Goal: Task Accomplishment & Management: Use online tool/utility

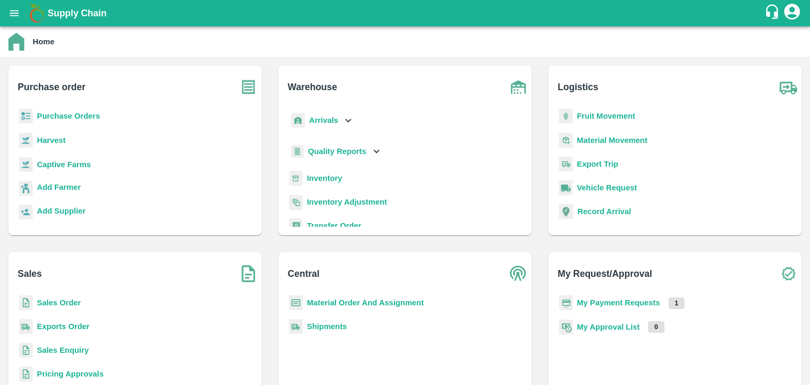
click at [316, 174] on b "Inventory" at bounding box center [324, 178] width 35 height 8
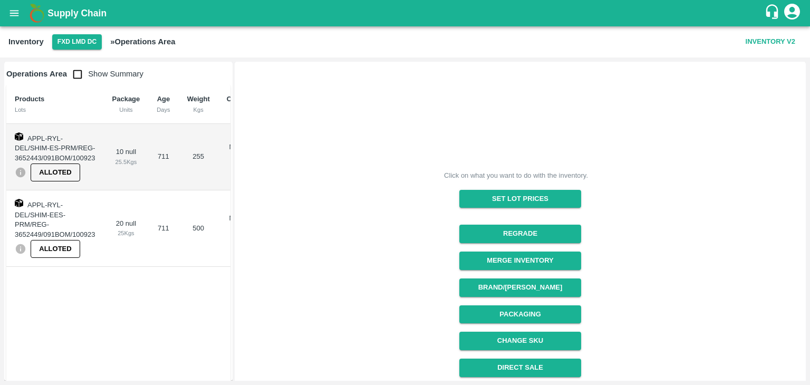
click at [469, 192] on button "Set Lot Prices" at bounding box center [520, 199] width 122 height 18
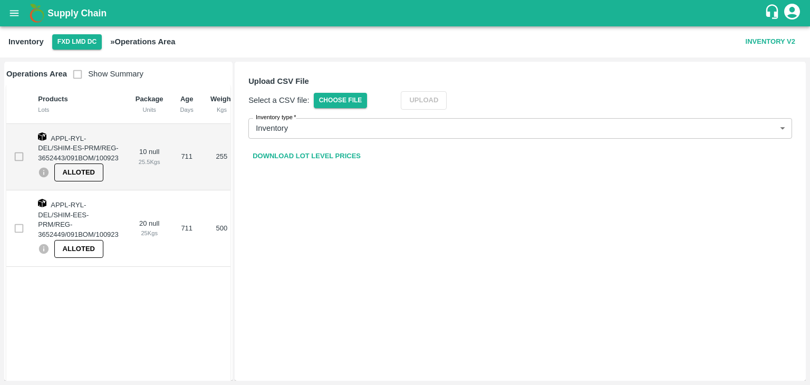
click at [331, 152] on link "Download Lot Level Prices" at bounding box center [306, 156] width 116 height 18
click at [81, 34] on button "FXD LMD DC" at bounding box center [77, 41] width 50 height 15
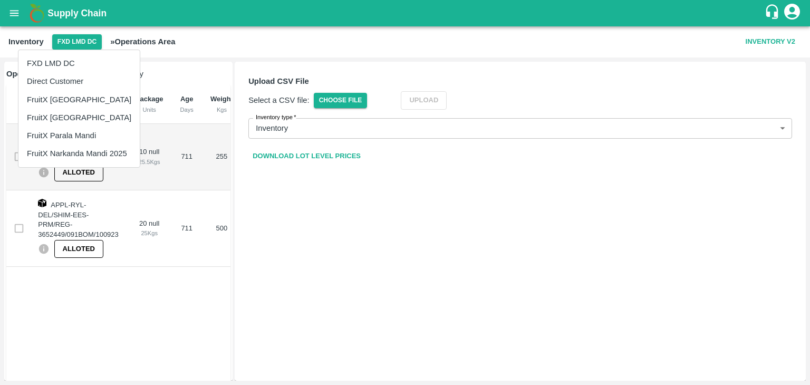
click at [65, 100] on li "FruitX [GEOGRAPHIC_DATA]" at bounding box center [78, 100] width 121 height 18
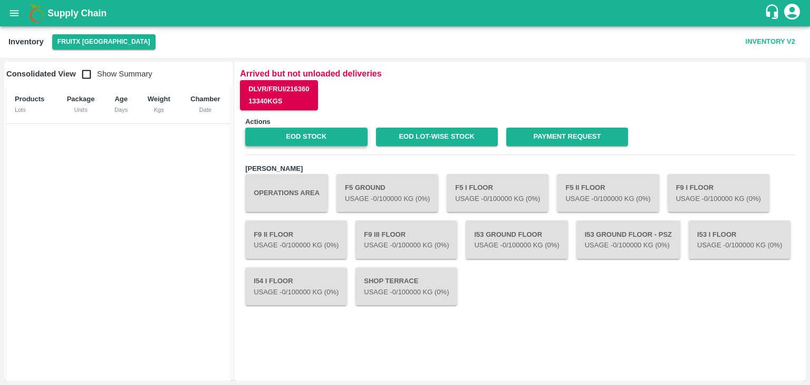
click at [334, 141] on link "EOD Stock" at bounding box center [306, 137] width 122 height 18
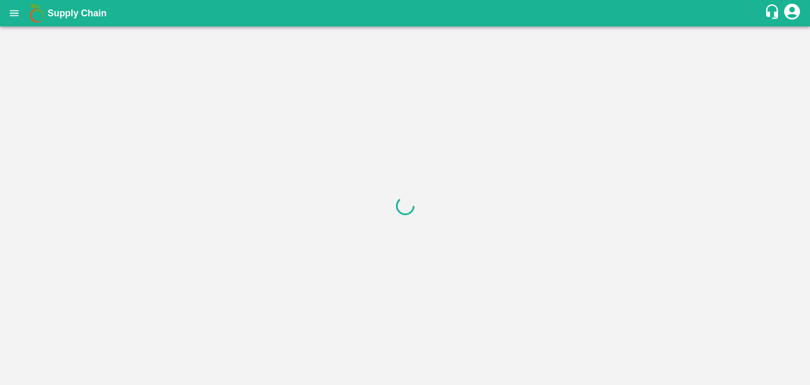
click at [9, 12] on icon "open drawer" at bounding box center [14, 13] width 12 height 12
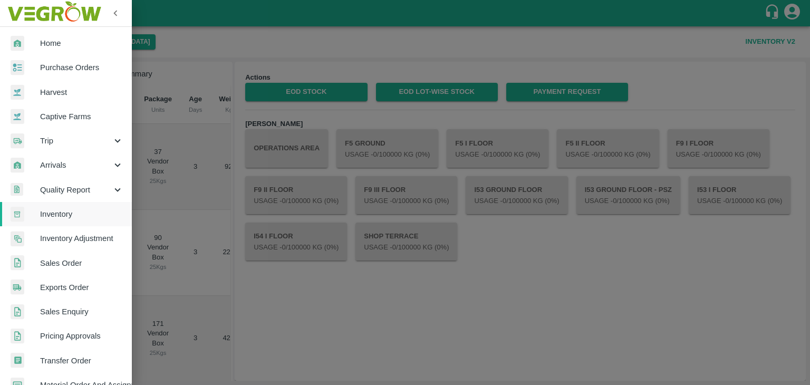
click at [15, 13] on div "Home Purchase Orders Harvest Captive Farms Trip Arrivals Quality Report Invento…" at bounding box center [405, 192] width 810 height 385
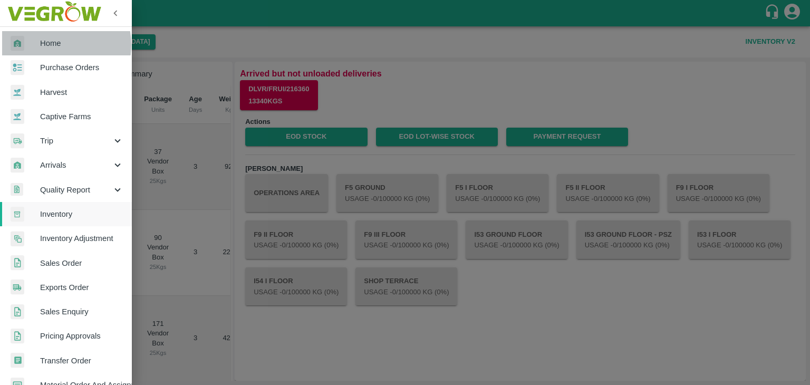
click at [50, 45] on span "Home" at bounding box center [81, 43] width 83 height 12
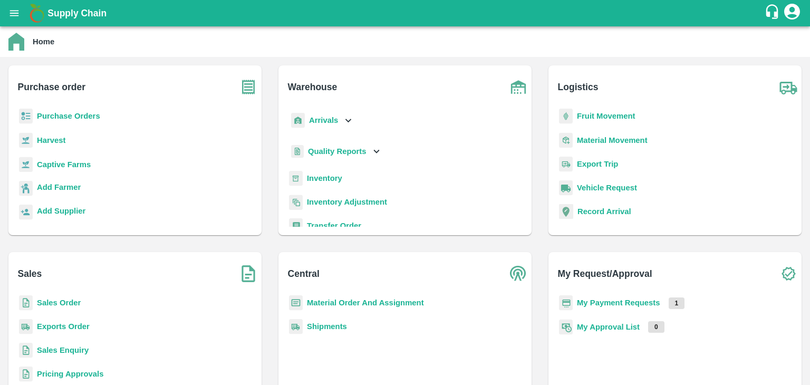
click at [319, 178] on b "Inventory" at bounding box center [324, 178] width 35 height 8
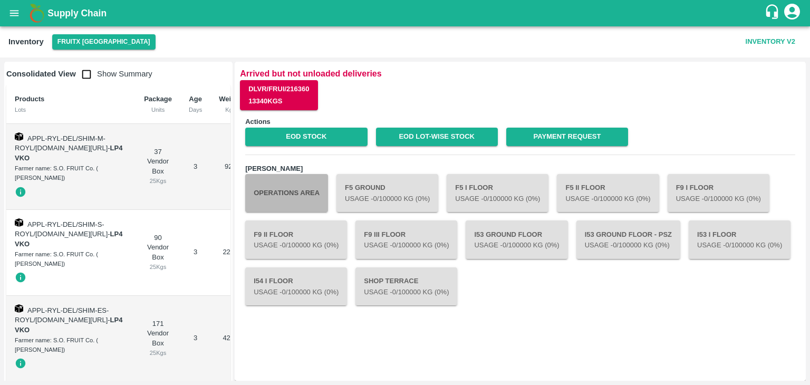
click at [268, 192] on button "Operations Area" at bounding box center [286, 193] width 83 height 38
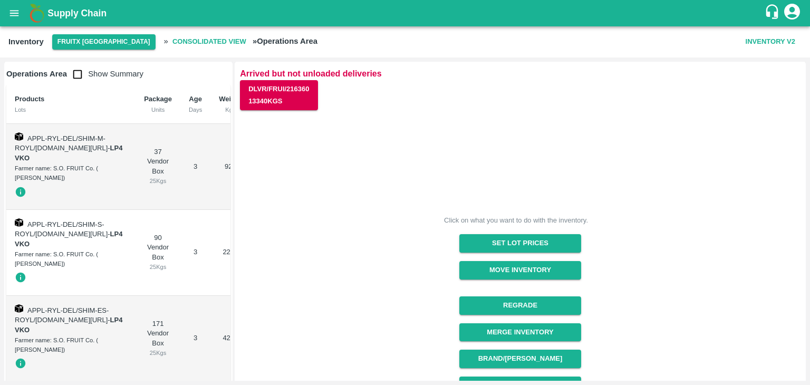
drag, startPoint x: 214, startPoint y: 12, endPoint x: 631, endPoint y: 345, distance: 533.7
click at [678, 337] on div "Click on what you want to do with the inventory. Set Lot Prices Move Inventory …" at bounding box center [515, 342] width 569 height 479
click at [480, 240] on button "Set Lot Prices" at bounding box center [520, 243] width 122 height 18
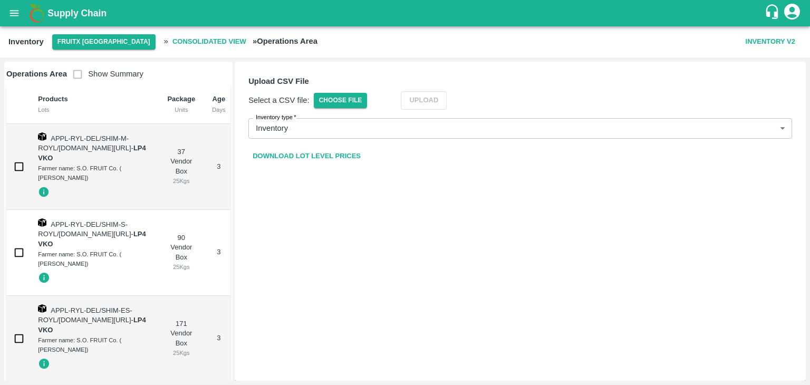
click at [348, 161] on link "Download Lot Level Prices" at bounding box center [306, 156] width 116 height 18
click at [287, 152] on link "Download Lot Level Prices" at bounding box center [306, 156] width 116 height 18
click at [18, 16] on icon "open drawer" at bounding box center [14, 13] width 12 height 12
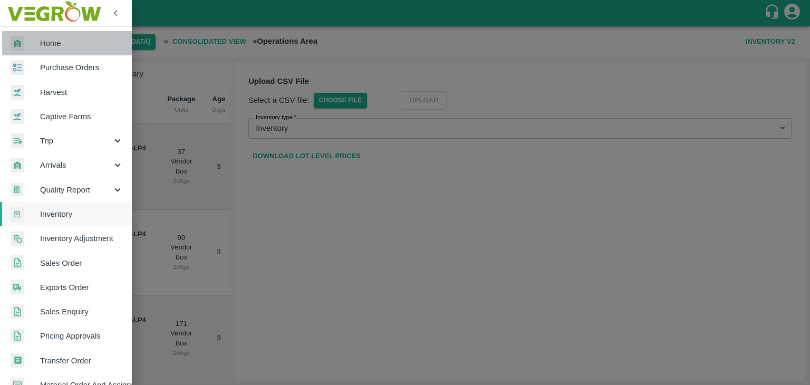
click at [82, 37] on span "Home" at bounding box center [81, 43] width 83 height 12
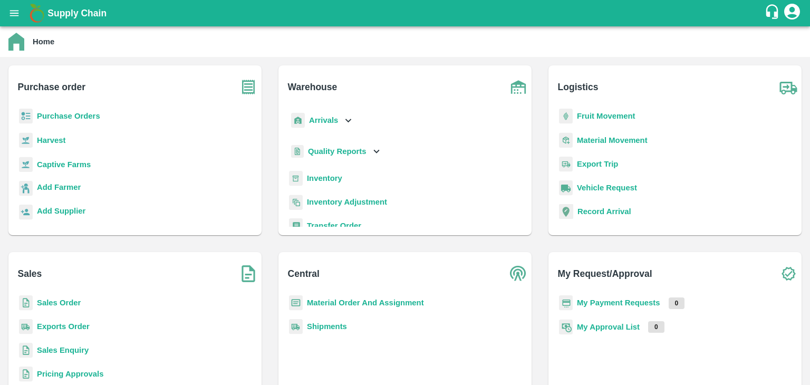
click at [332, 175] on b "Inventory" at bounding box center [324, 178] width 35 height 8
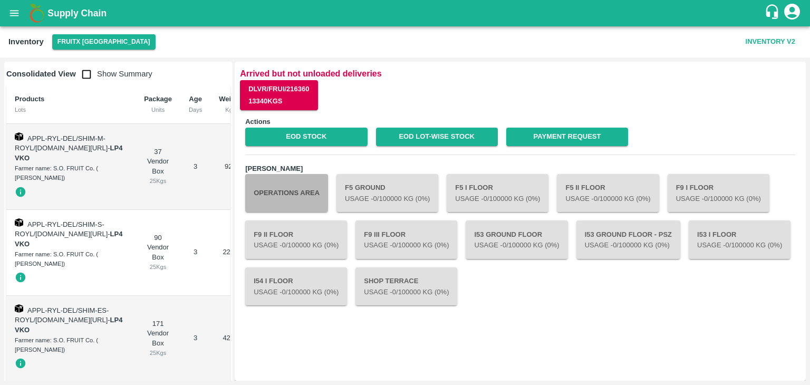
click at [303, 185] on button "Operations Area" at bounding box center [286, 193] width 83 height 38
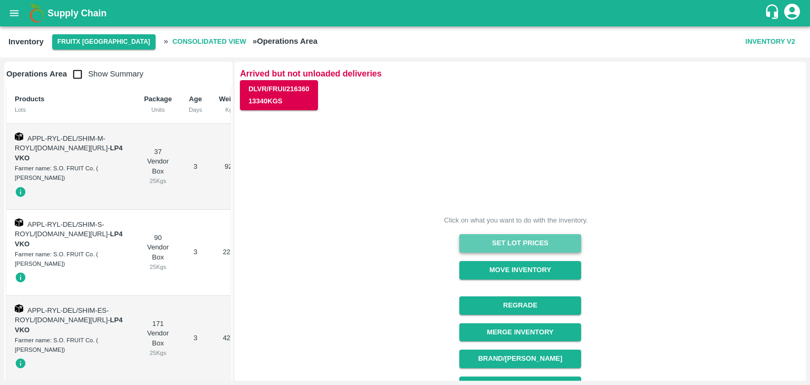
click at [512, 241] on button "Set Lot Prices" at bounding box center [520, 243] width 122 height 18
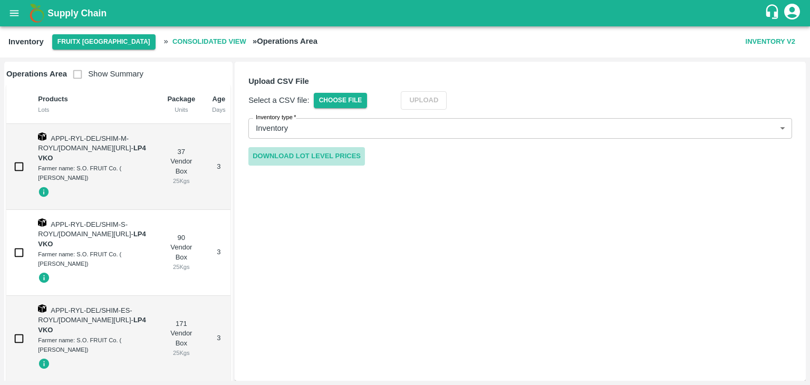
click at [302, 157] on link "Download Lot Level Prices" at bounding box center [306, 156] width 116 height 18
click at [422, 102] on span "Upload" at bounding box center [424, 100] width 46 height 18
click at [348, 95] on span "Choose File" at bounding box center [341, 100] width 54 height 15
click at [0, 0] on input "Choose File" at bounding box center [0, 0] width 0 height 0
click at [431, 98] on button "Upload" at bounding box center [440, 100] width 46 height 18
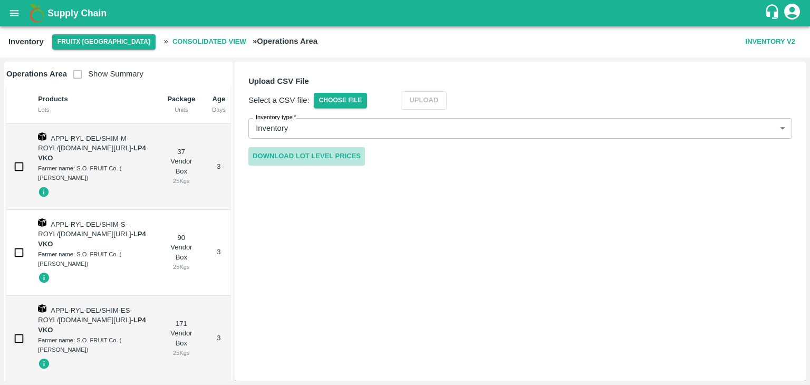
click at [338, 160] on link "Download Lot Level Prices" at bounding box center [306, 156] width 116 height 18
click at [23, 11] on button "open drawer" at bounding box center [14, 13] width 24 height 24
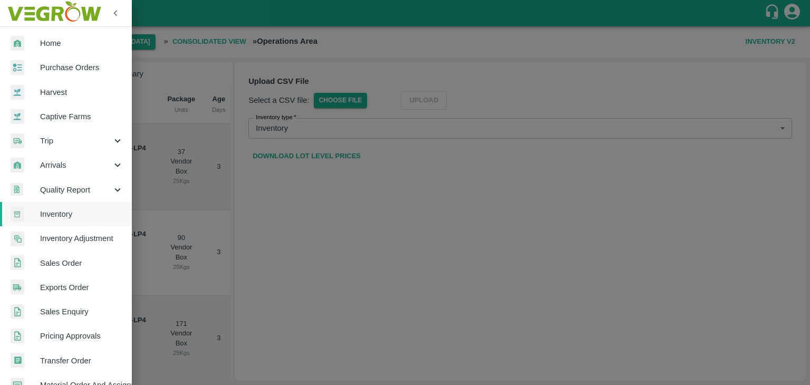
click at [73, 49] on link "Home" at bounding box center [66, 43] width 132 height 24
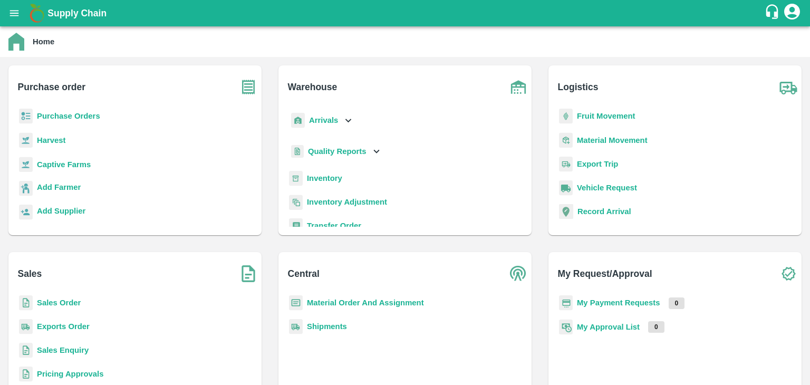
click at [320, 181] on b "Inventory" at bounding box center [324, 178] width 35 height 8
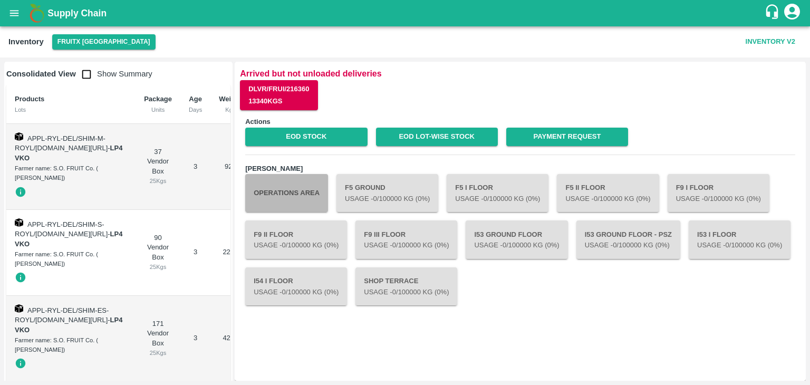
click at [303, 194] on button "Operations Area" at bounding box center [286, 193] width 83 height 38
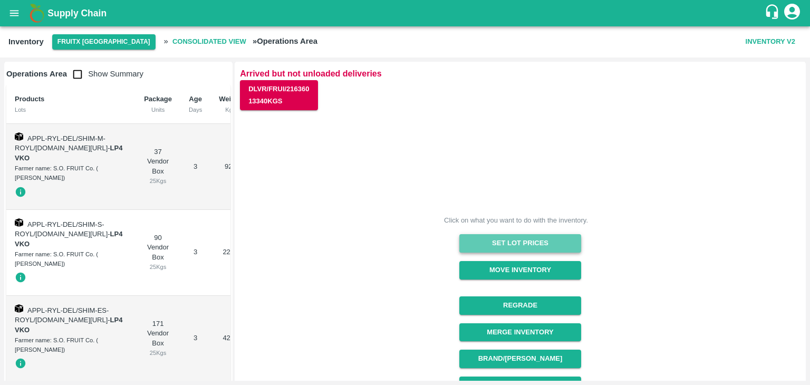
click at [538, 243] on button "Set Lot Prices" at bounding box center [520, 243] width 122 height 18
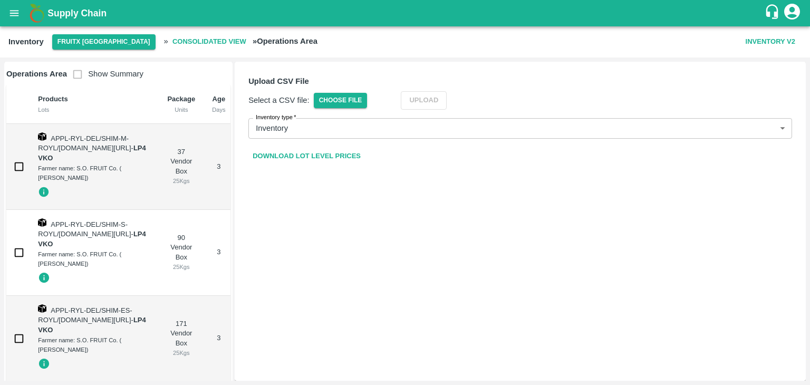
click at [286, 153] on link "Download Lot Level Prices" at bounding box center [306, 156] width 116 height 18
click at [435, 104] on span "Upload" at bounding box center [424, 100] width 46 height 18
click at [355, 104] on span "Choose File" at bounding box center [341, 100] width 54 height 15
click at [0, 0] on input "Choose File" at bounding box center [0, 0] width 0 height 0
click at [443, 93] on button "Upload" at bounding box center [440, 100] width 46 height 18
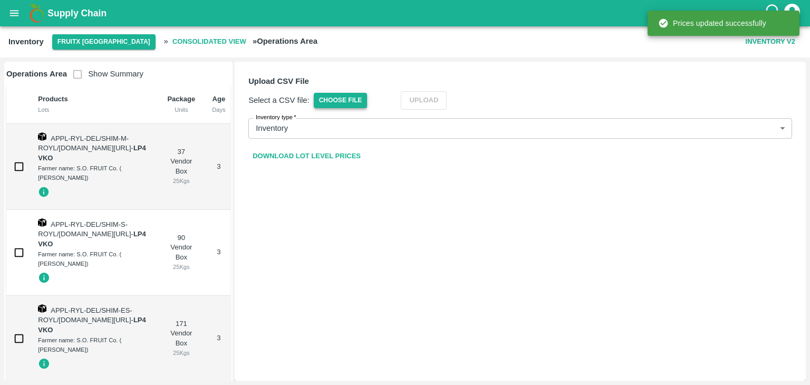
click at [363, 104] on span "Choose File" at bounding box center [341, 100] width 54 height 15
click at [0, 0] on input "Choose File" at bounding box center [0, 0] width 0 height 0
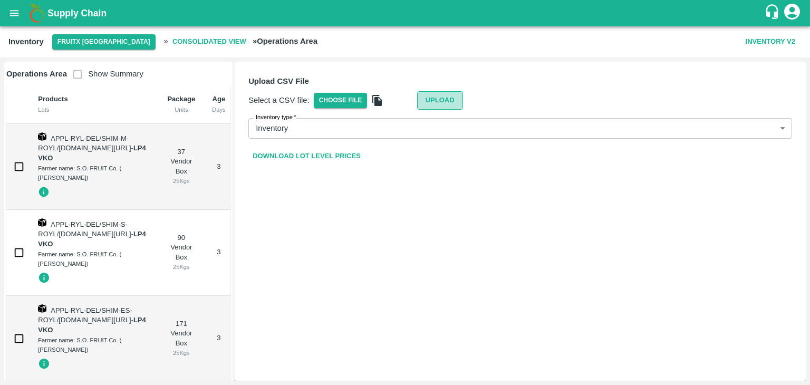
click at [426, 92] on button "Upload" at bounding box center [440, 100] width 46 height 18
click at [446, 194] on div "Upload CSV File Select a CSV file: Choose File Upload Inventory type   * Invent…" at bounding box center [520, 221] width 571 height 319
click at [432, 102] on button "Upload" at bounding box center [440, 100] width 46 height 18
click at [354, 156] on link "Download Lot Level Prices" at bounding box center [306, 156] width 116 height 18
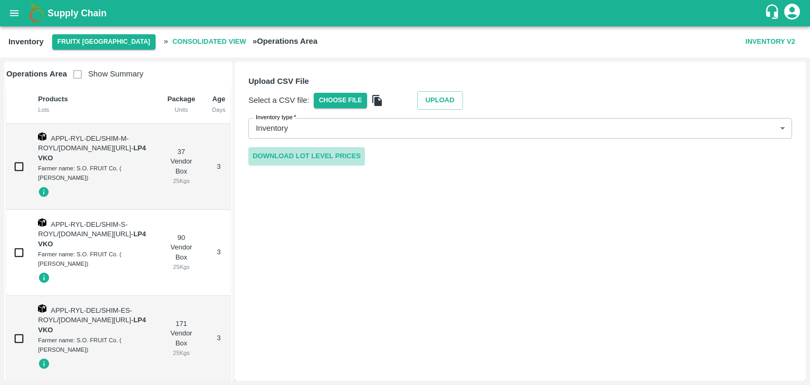
click at [310, 152] on link "Download Lot Level Prices" at bounding box center [306, 156] width 116 height 18
click at [349, 102] on span "Choose File" at bounding box center [341, 100] width 54 height 15
click at [0, 0] on input "Choose File" at bounding box center [0, 0] width 0 height 0
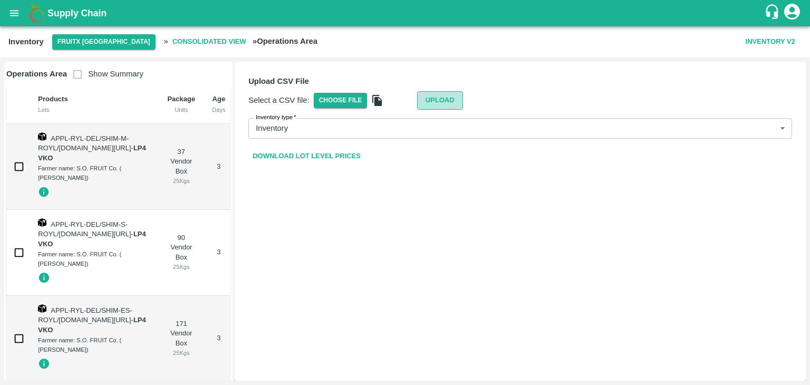
click at [432, 102] on button "Upload" at bounding box center [440, 100] width 46 height 18
